Goal: Task Accomplishment & Management: Manage account settings

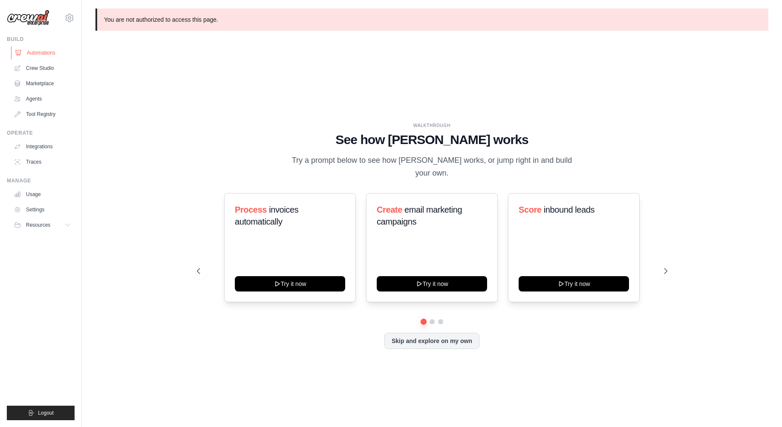
click at [47, 54] on link "Automations" at bounding box center [43, 53] width 64 height 14
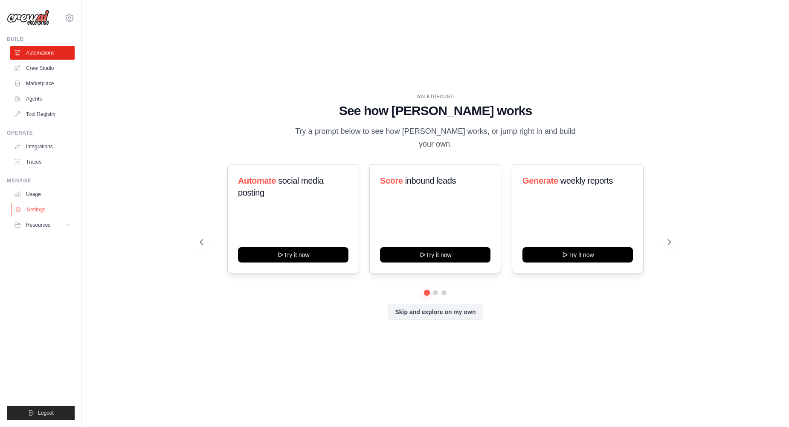
click at [38, 207] on link "Settings" at bounding box center [43, 210] width 64 height 14
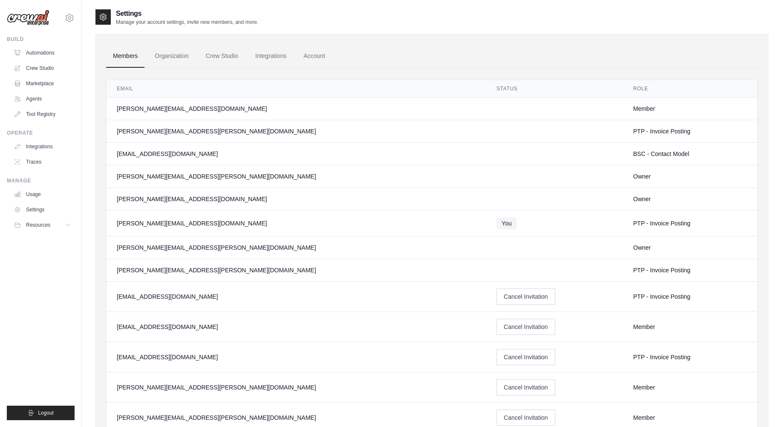
drag, startPoint x: 146, startPoint y: 128, endPoint x: 676, endPoint y: 128, distance: 530.3
click at [676, 128] on tr "[PERSON_NAME][EMAIL_ADDRESS][PERSON_NAME][DOMAIN_NAME] PTP - Invoice Posting" at bounding box center [432, 131] width 651 height 23
click at [676, 128] on div "PTP - Invoice Posting" at bounding box center [690, 131] width 114 height 9
